Goal: Transaction & Acquisition: Purchase product/service

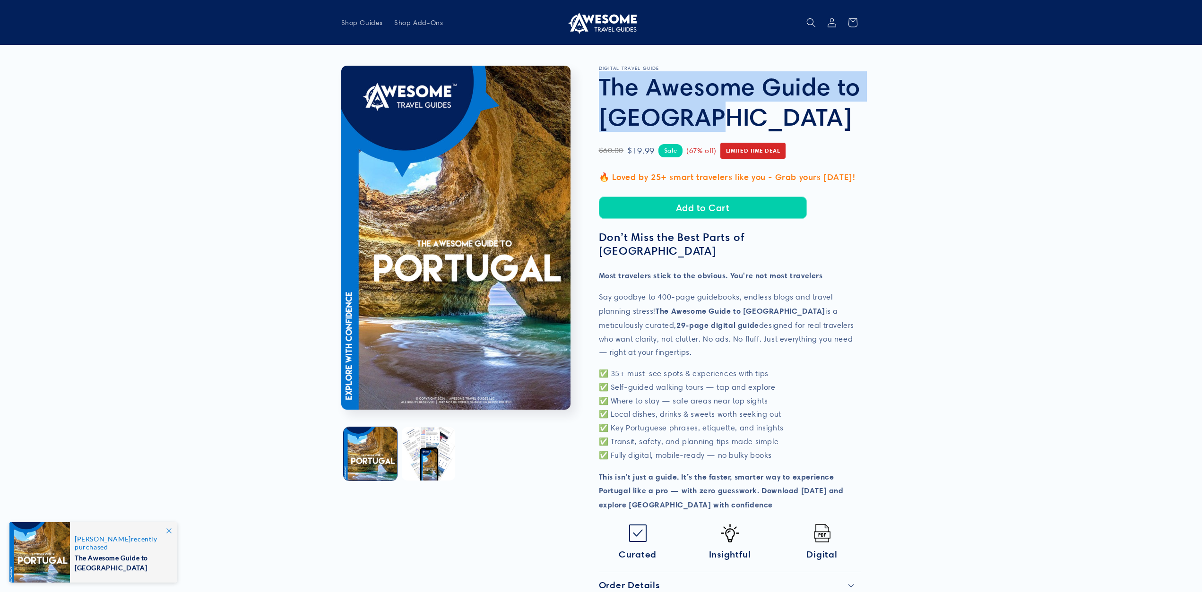
drag, startPoint x: 698, startPoint y: 123, endPoint x: 601, endPoint y: 87, distance: 103.7
click at [601, 87] on h1 "The Awesome Guide to [GEOGRAPHIC_DATA]" at bounding box center [730, 101] width 262 height 60
copy h1 "The Awesome Guide to [GEOGRAPHIC_DATA]"
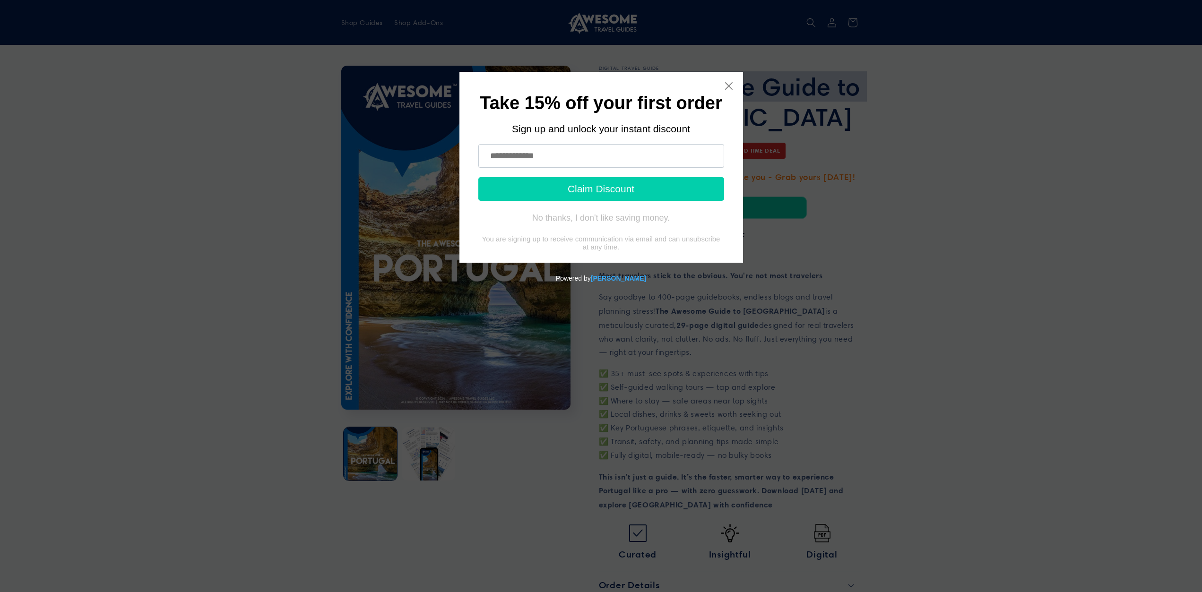
click at [515, 154] on input "text" at bounding box center [601, 156] width 246 height 24
type input "**********"
click at [579, 189] on button "Claim Discount" at bounding box center [601, 189] width 246 height 24
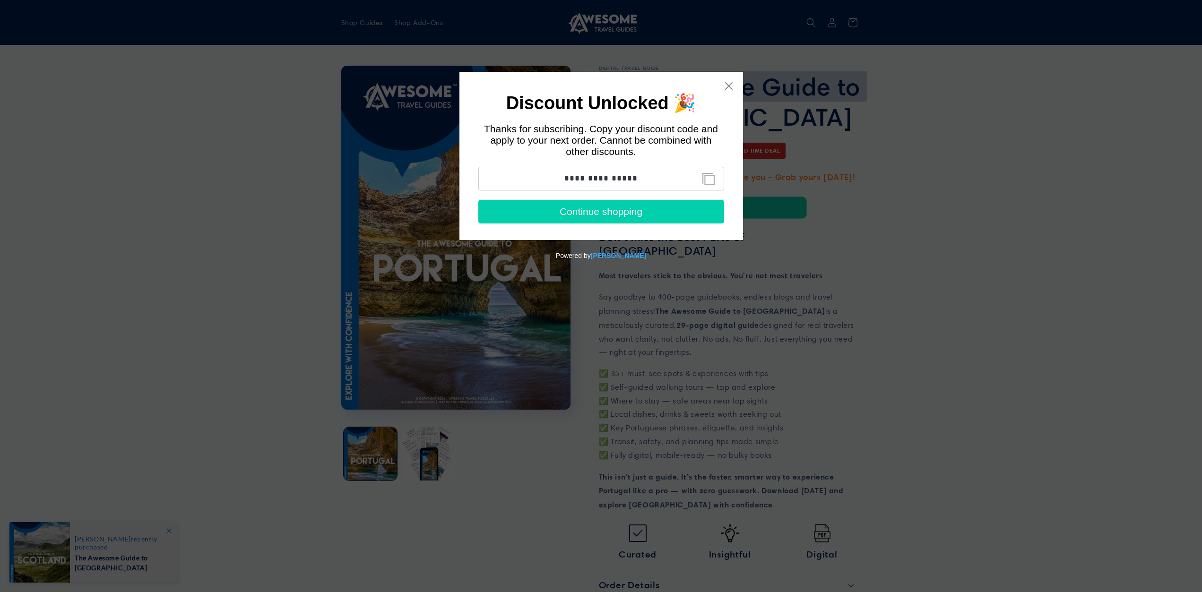
drag, startPoint x: 660, startPoint y: 182, endPoint x: 531, endPoint y: 171, distance: 129.5
click at [531, 171] on input "**********" at bounding box center [601, 179] width 246 height 24
click at [730, 86] on icon "Close widget" at bounding box center [728, 85] width 9 height 9
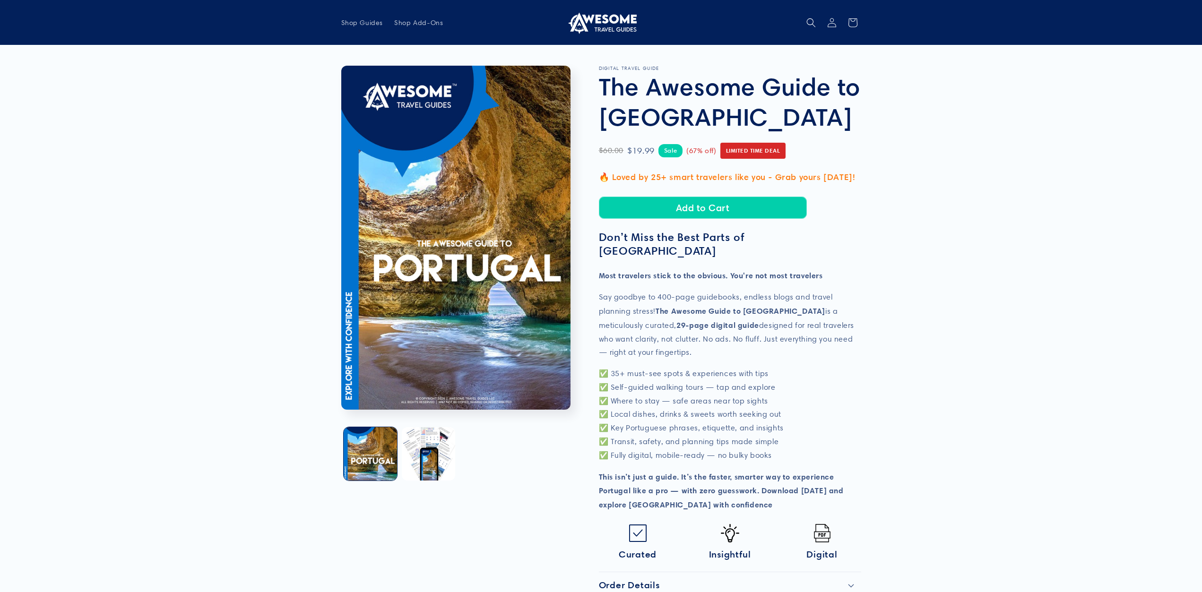
click at [890, 161] on product-info "Skip to product information Open media 1 in modal Open media 2 in modal 1 / of …" at bounding box center [601, 371] width 1202 height 652
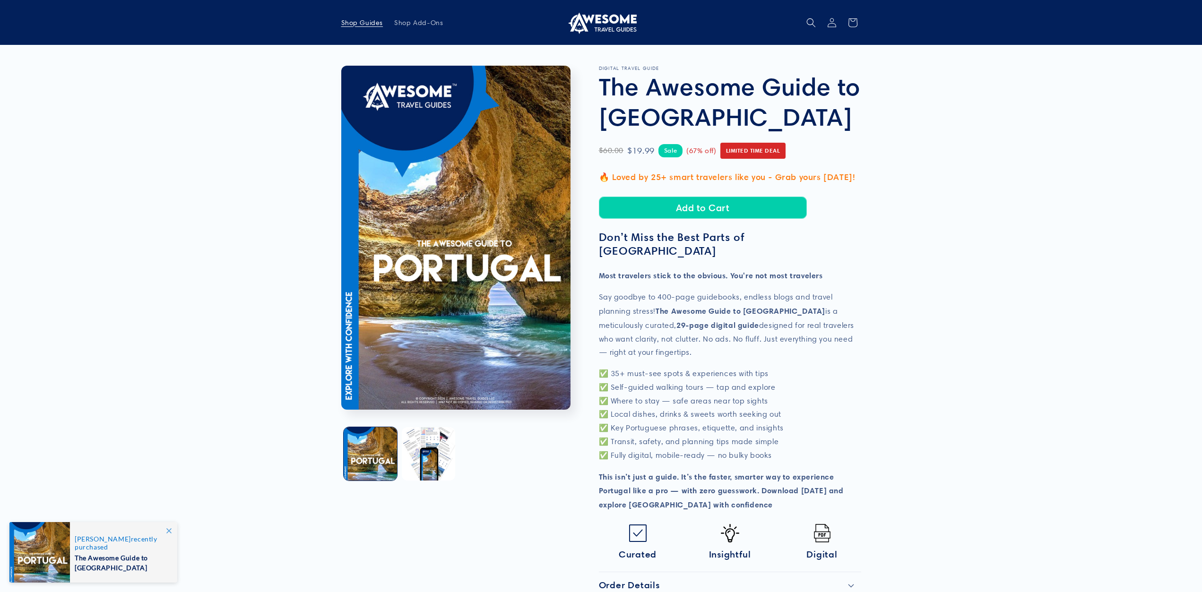
click at [366, 24] on span "Shop Guides" at bounding box center [362, 22] width 42 height 9
click at [701, 208] on button "Add to Cart" at bounding box center [703, 208] width 208 height 22
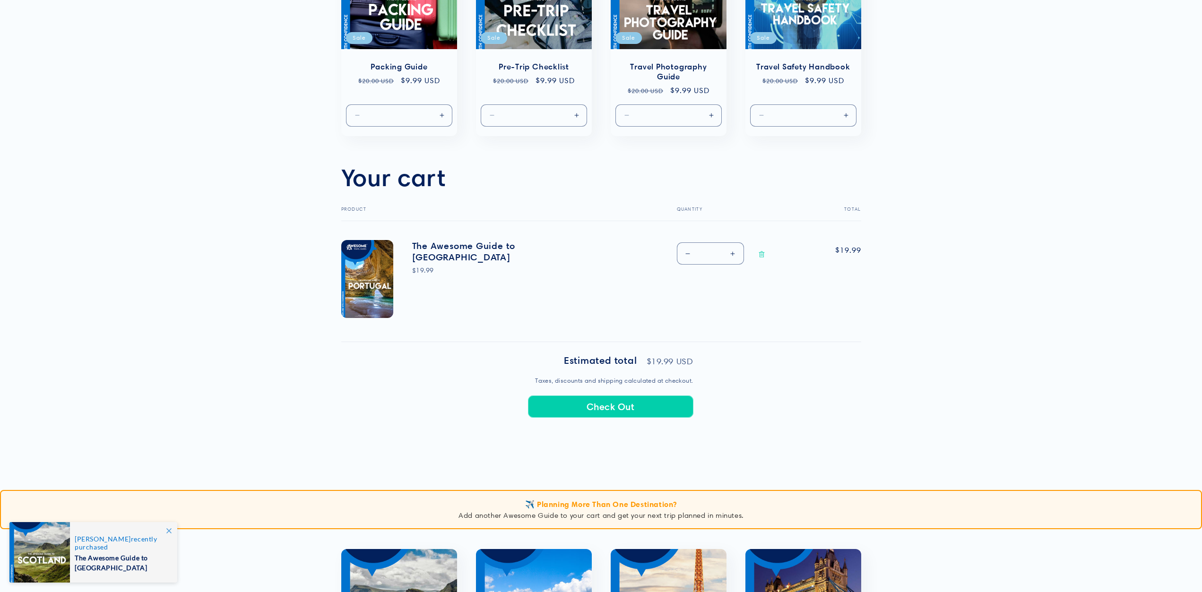
scroll to position [154, 0]
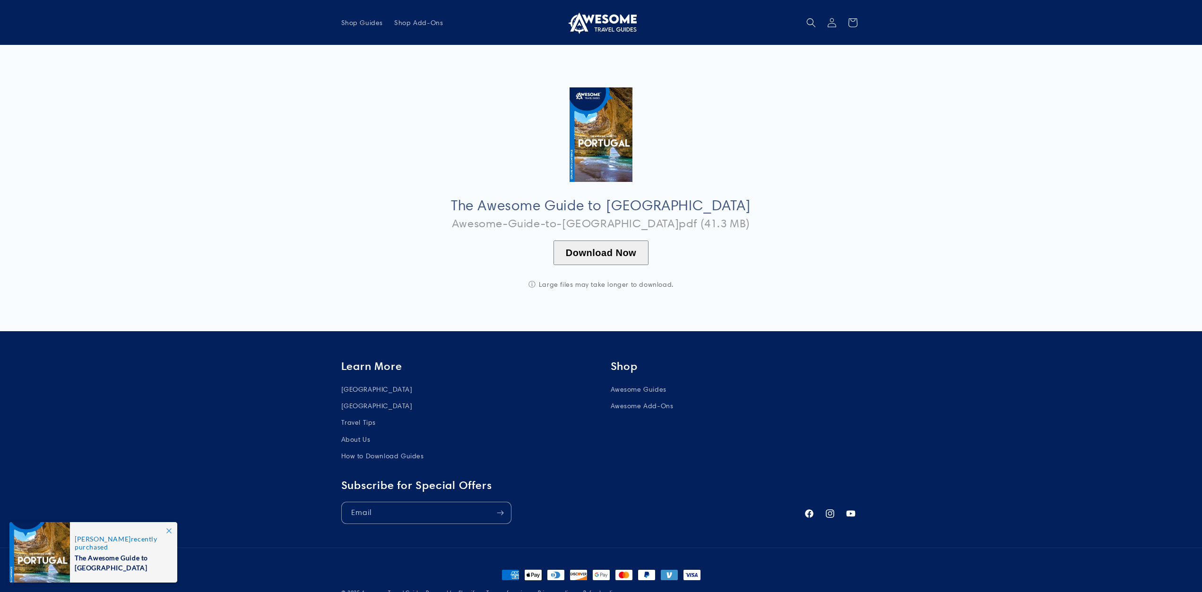
click at [603, 252] on button "Download Now" at bounding box center [600, 252] width 95 height 25
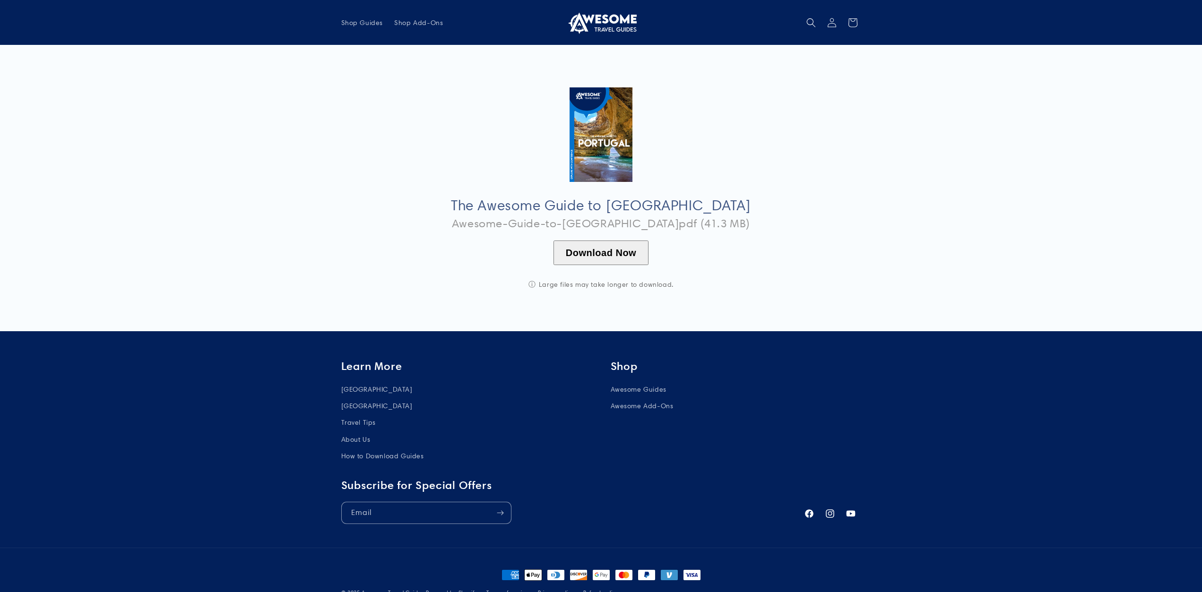
click at [126, 33] on sticky-header "Shop Guides Shop Add-Ons Log in Facebook Instagram YouTube Shop Guides Shop Add…" at bounding box center [601, 22] width 1202 height 45
